Goal: Navigation & Orientation: Find specific page/section

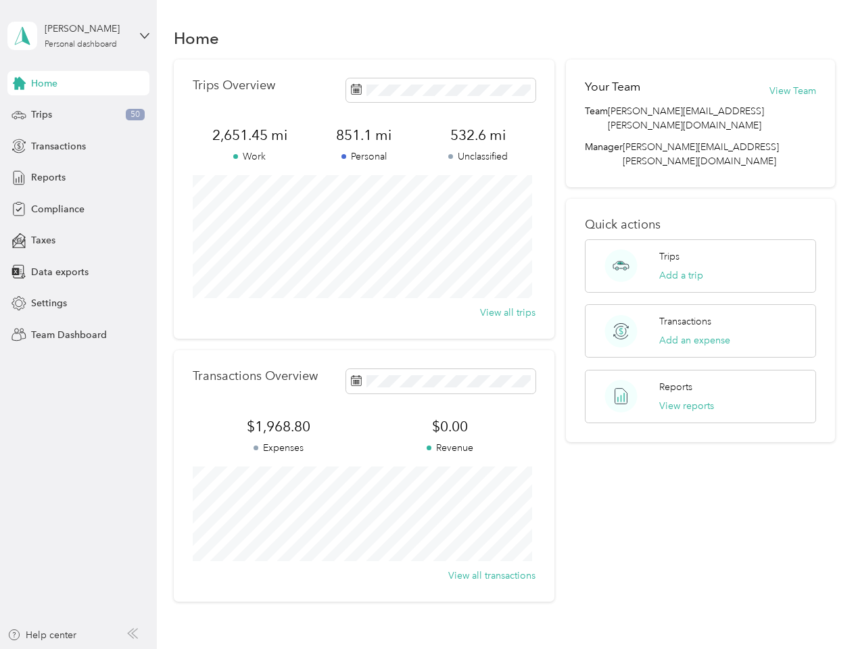
click at [429, 325] on div "Trips Overview 2,651.45 mi Work 851.1 mi Personal 532.6 mi Unclassified View al…" at bounding box center [364, 199] width 381 height 279
click at [78, 36] on div "[PERSON_NAME]" at bounding box center [87, 29] width 85 height 14
click at [78, 83] on div "You’re signed in as [PERSON_NAME][EMAIL_ADDRESS][PERSON_NAME][DOMAIN_NAME] Team…" at bounding box center [226, 118] width 438 height 138
click at [19, 83] on div "You’re signed in as [PERSON_NAME][EMAIL_ADDRESS][PERSON_NAME][DOMAIN_NAME] Team…" at bounding box center [226, 118] width 438 height 138
click at [78, 115] on div "Trips 50" at bounding box center [78, 115] width 142 height 24
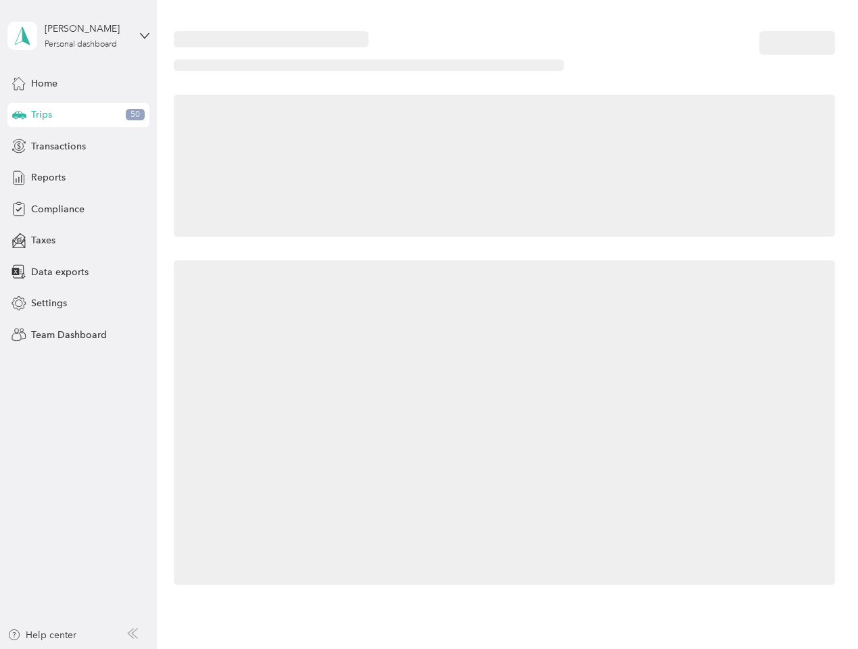
click at [19, 115] on icon at bounding box center [19, 114] width 14 height 7
click at [78, 146] on span "Transactions" at bounding box center [58, 146] width 55 height 14
